Goal: Task Accomplishment & Management: Manage account settings

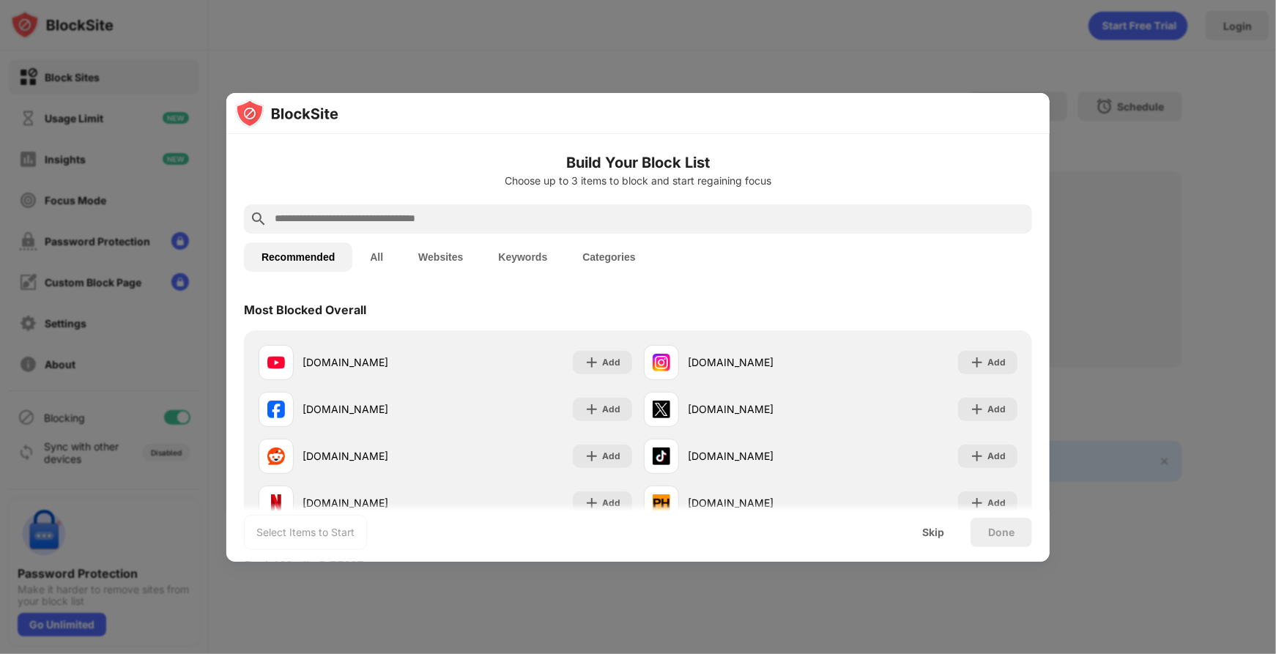
click at [387, 56] on div at bounding box center [638, 327] width 1276 height 654
click at [939, 533] on div "Skip" at bounding box center [933, 533] width 22 height 12
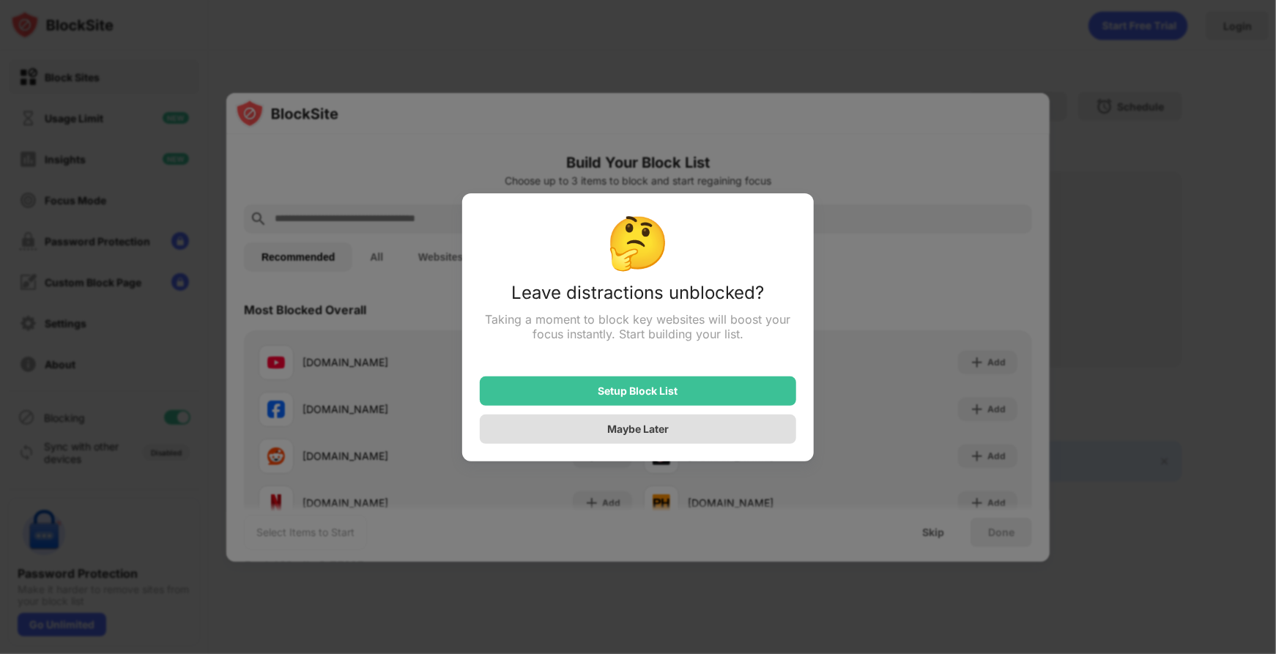
click at [612, 431] on div "Maybe Later" at bounding box center [638, 429] width 62 height 12
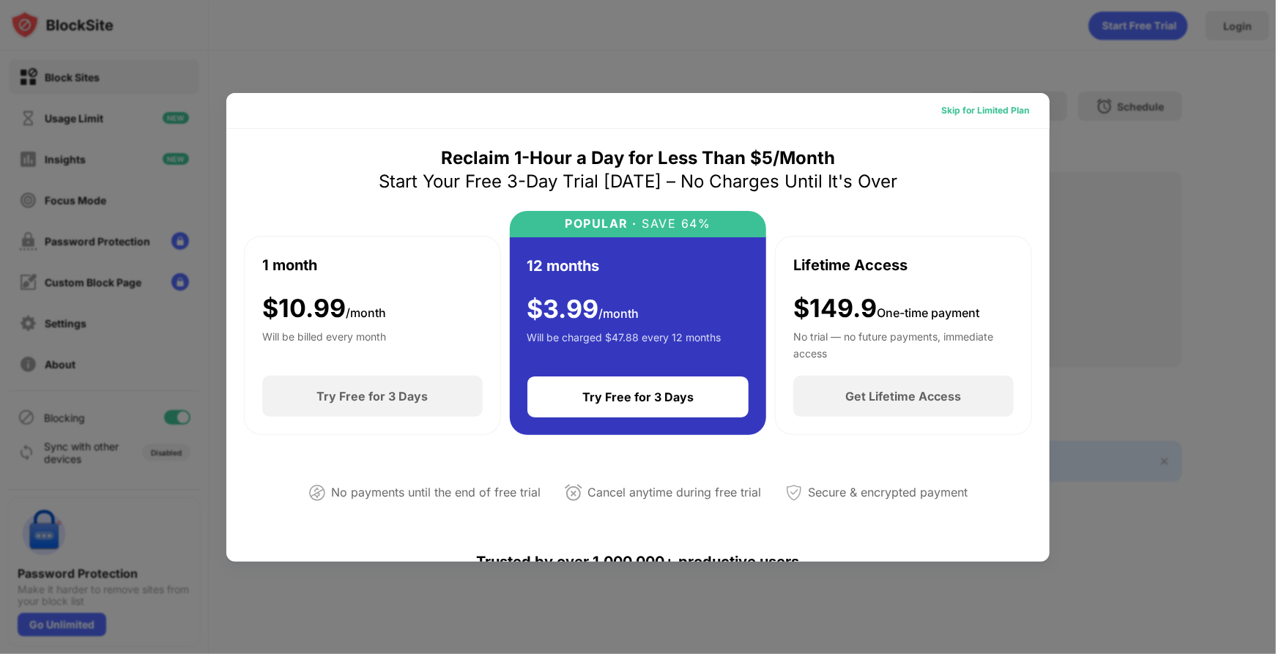
click at [993, 106] on div "Skip for Limited Plan" at bounding box center [985, 110] width 88 height 15
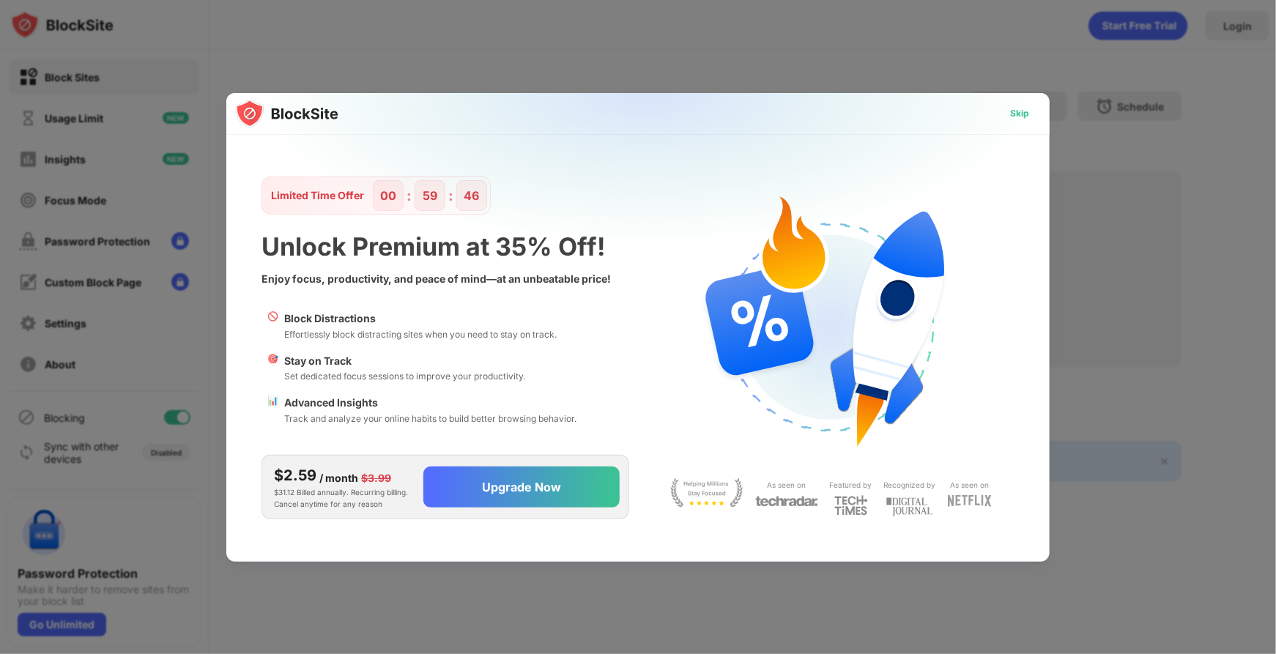
click at [1011, 111] on div "Skip" at bounding box center [1019, 113] width 19 height 15
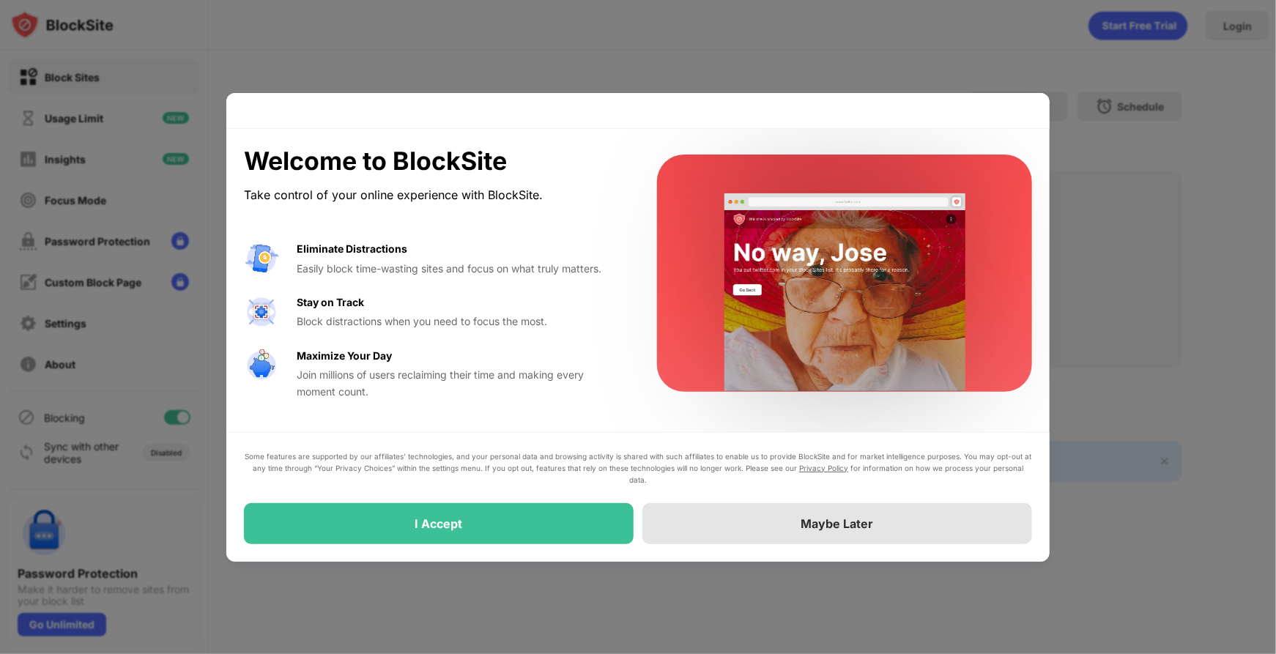
click at [740, 536] on div "Maybe Later" at bounding box center [837, 523] width 390 height 41
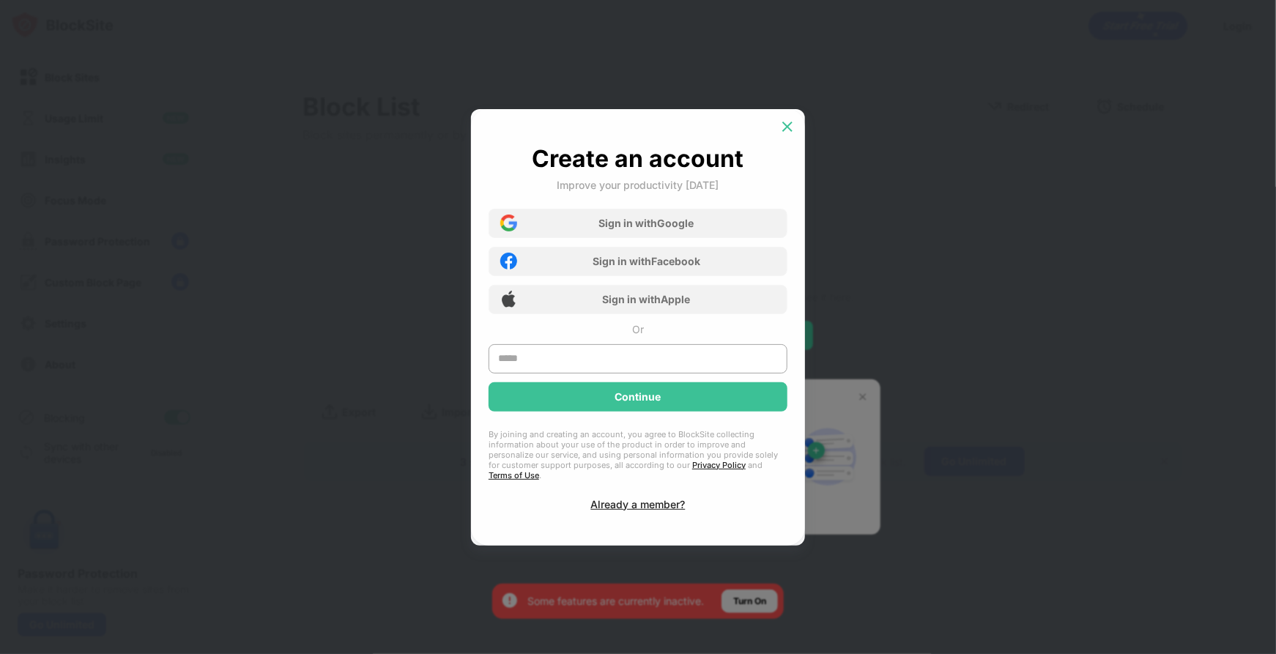
click at [786, 129] on img at bounding box center [787, 126] width 15 height 15
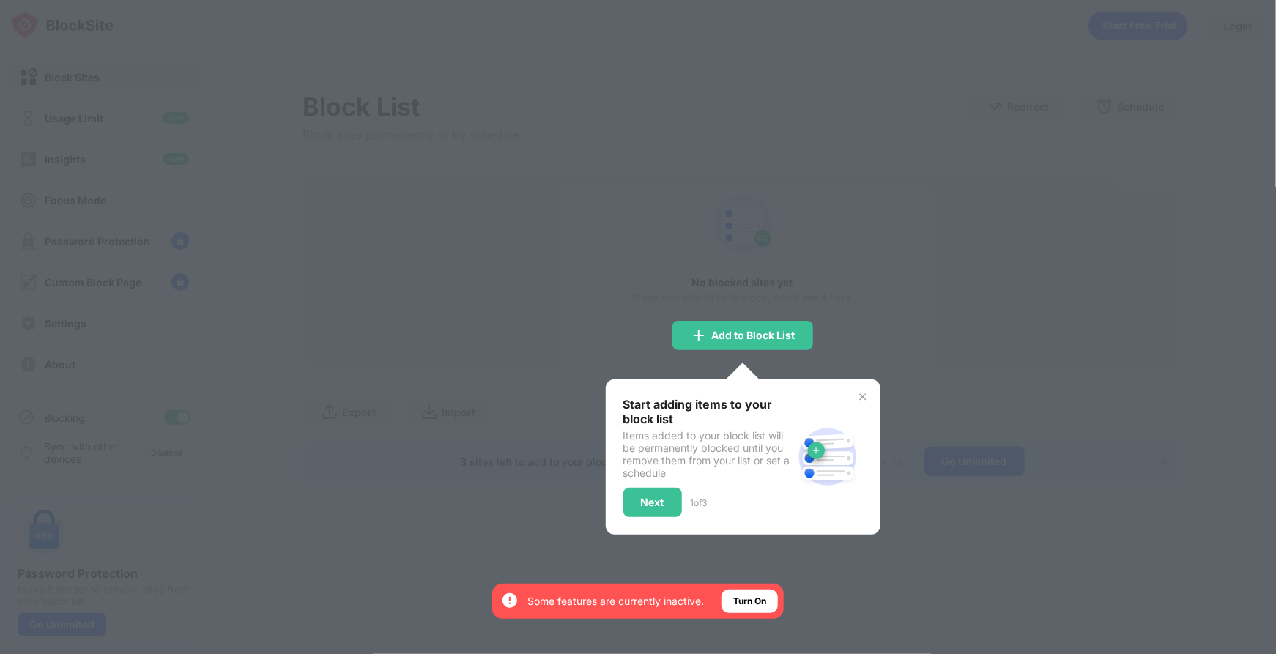
click at [862, 398] on img at bounding box center [863, 397] width 12 height 12
